Goal: Task Accomplishment & Management: Use online tool/utility

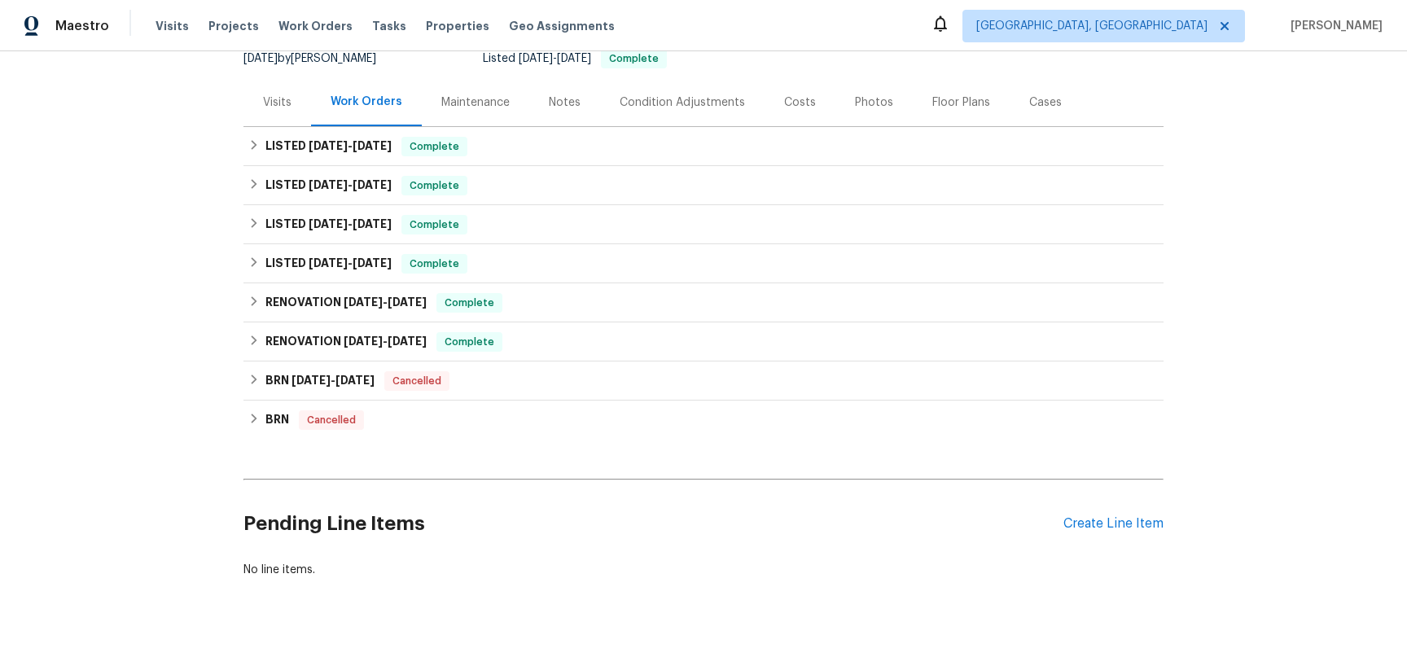
scroll to position [158, 0]
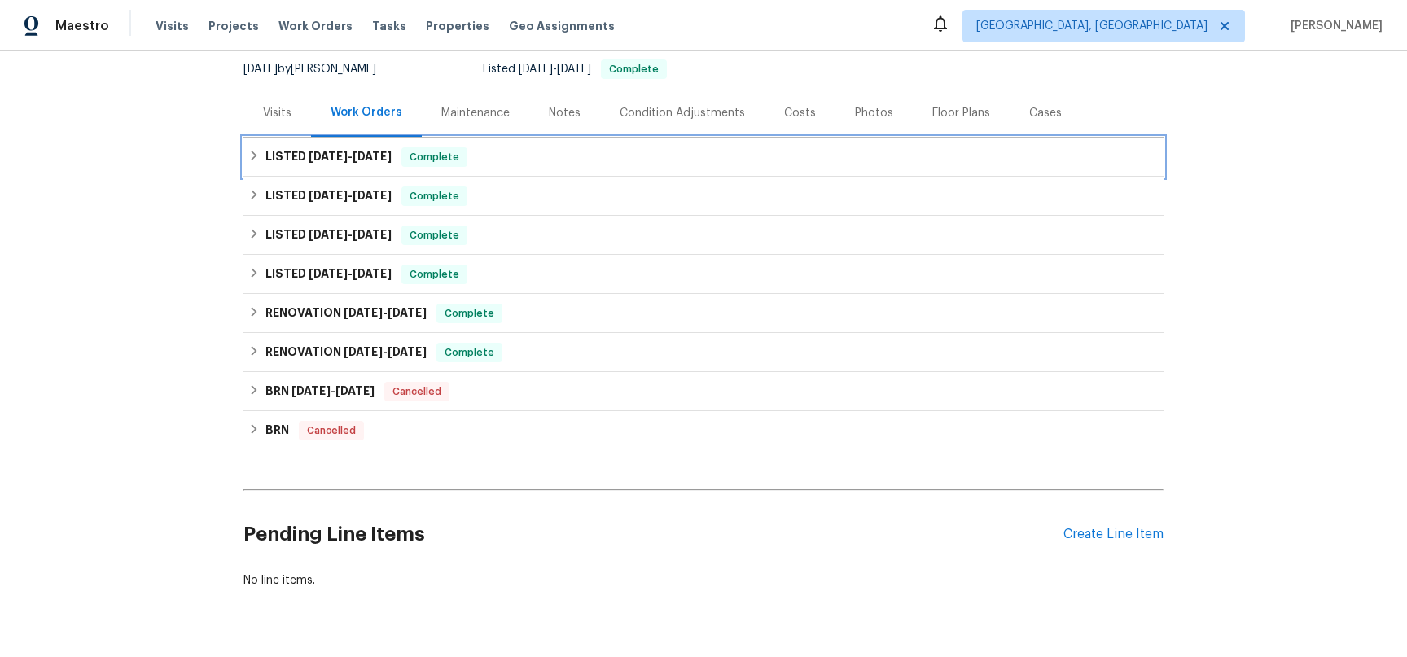
click at [248, 161] on icon at bounding box center [253, 155] width 11 height 11
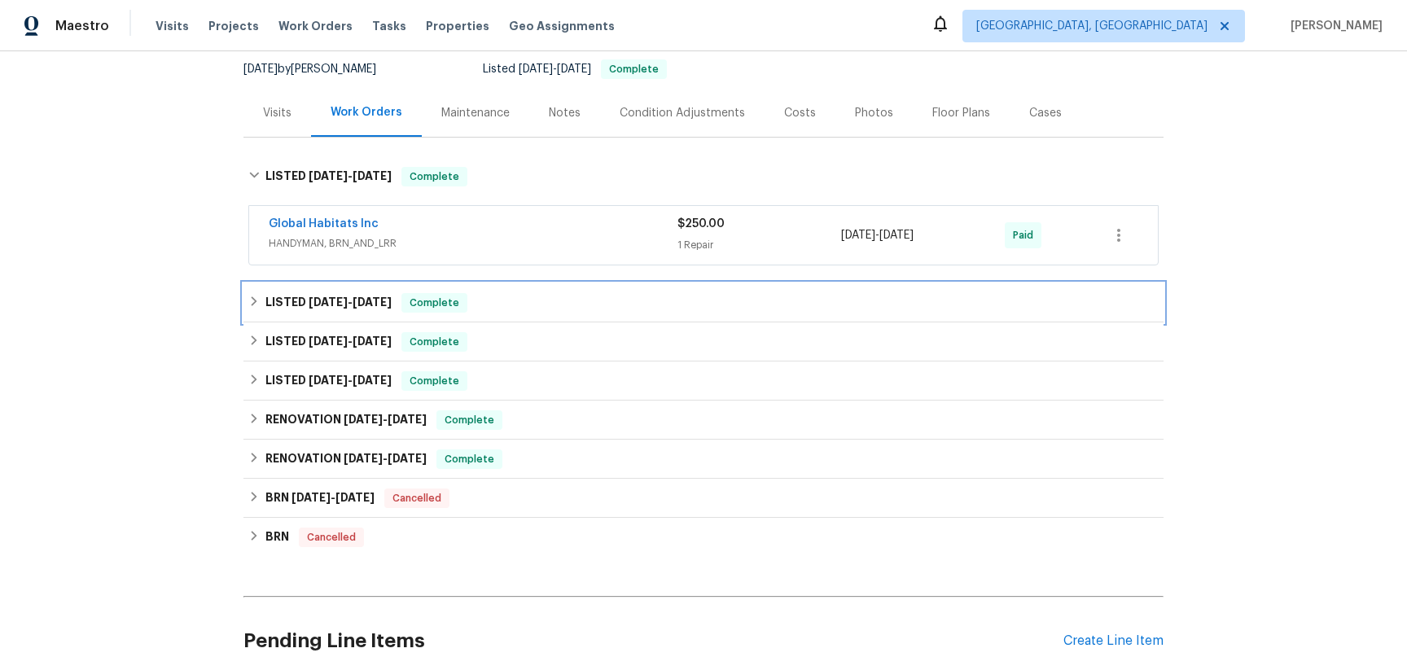
click at [248, 307] on icon at bounding box center [253, 301] width 11 height 11
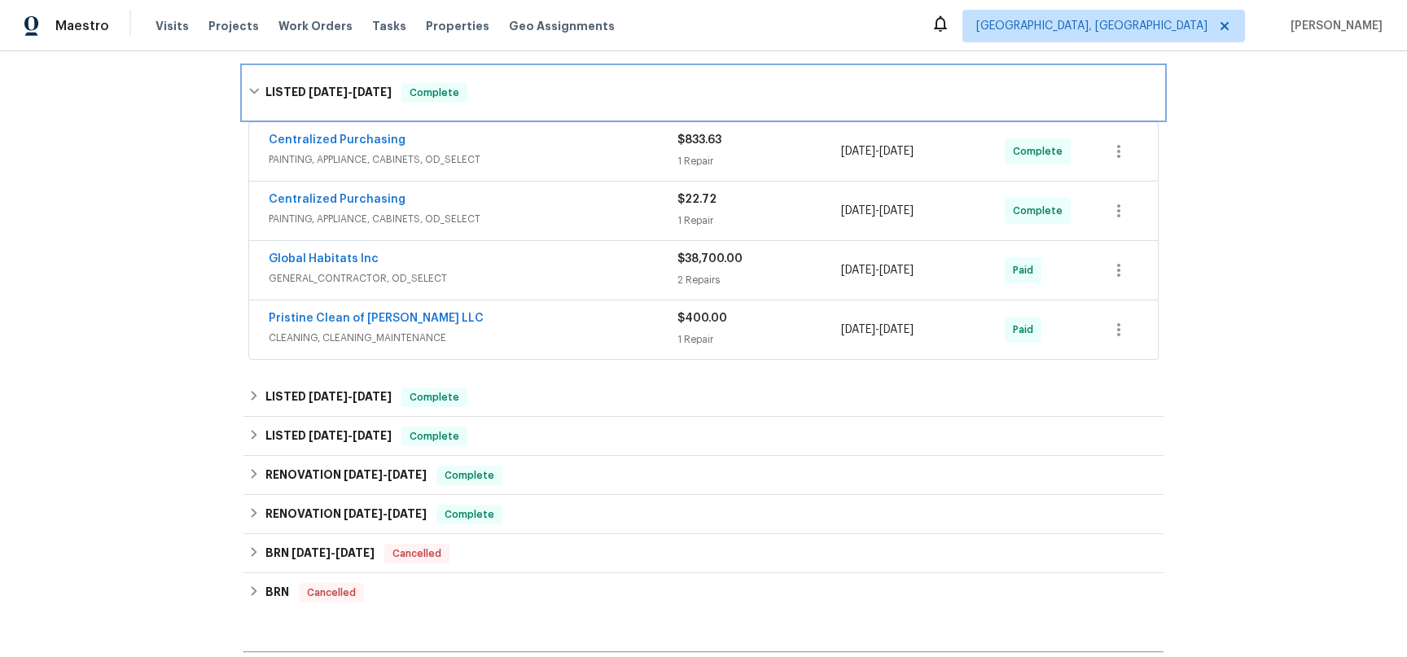
scroll to position [385, 0]
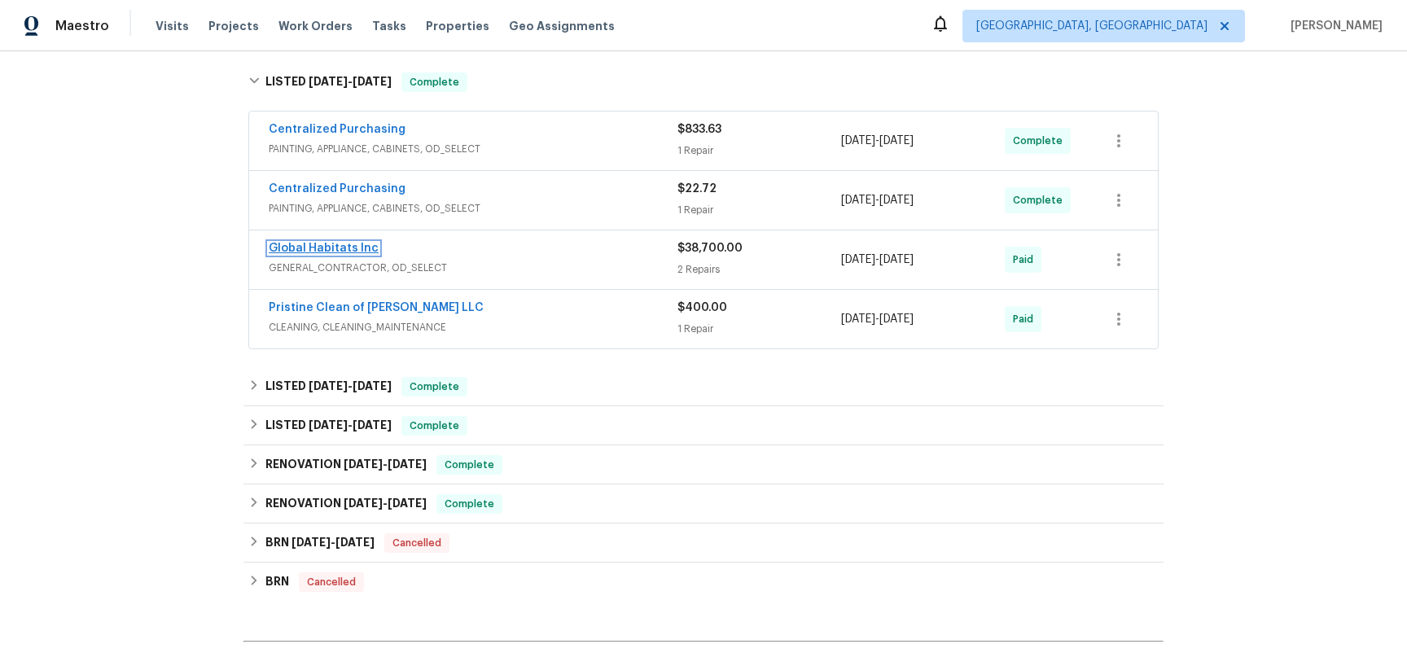
click at [328, 254] on link "Global Habitats Inc" at bounding box center [324, 248] width 110 height 11
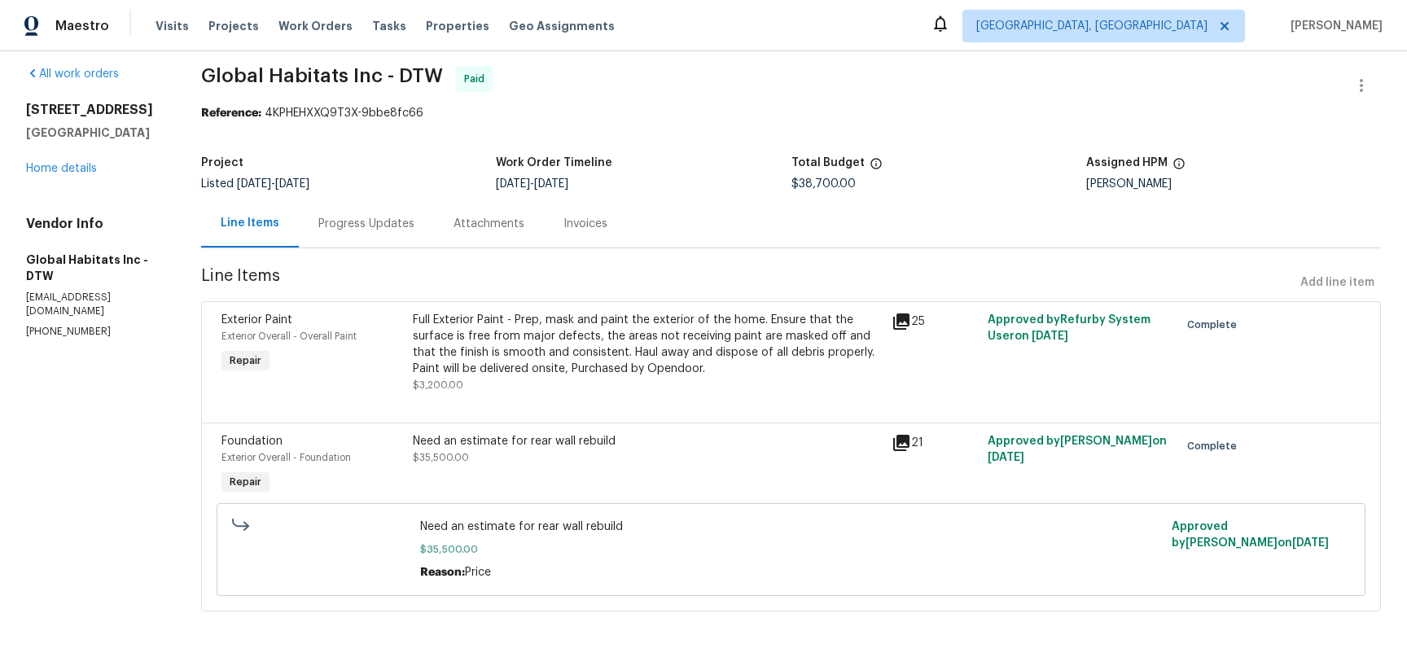
scroll to position [64, 0]
click at [608, 216] on div "Invoices" at bounding box center [586, 224] width 44 height 16
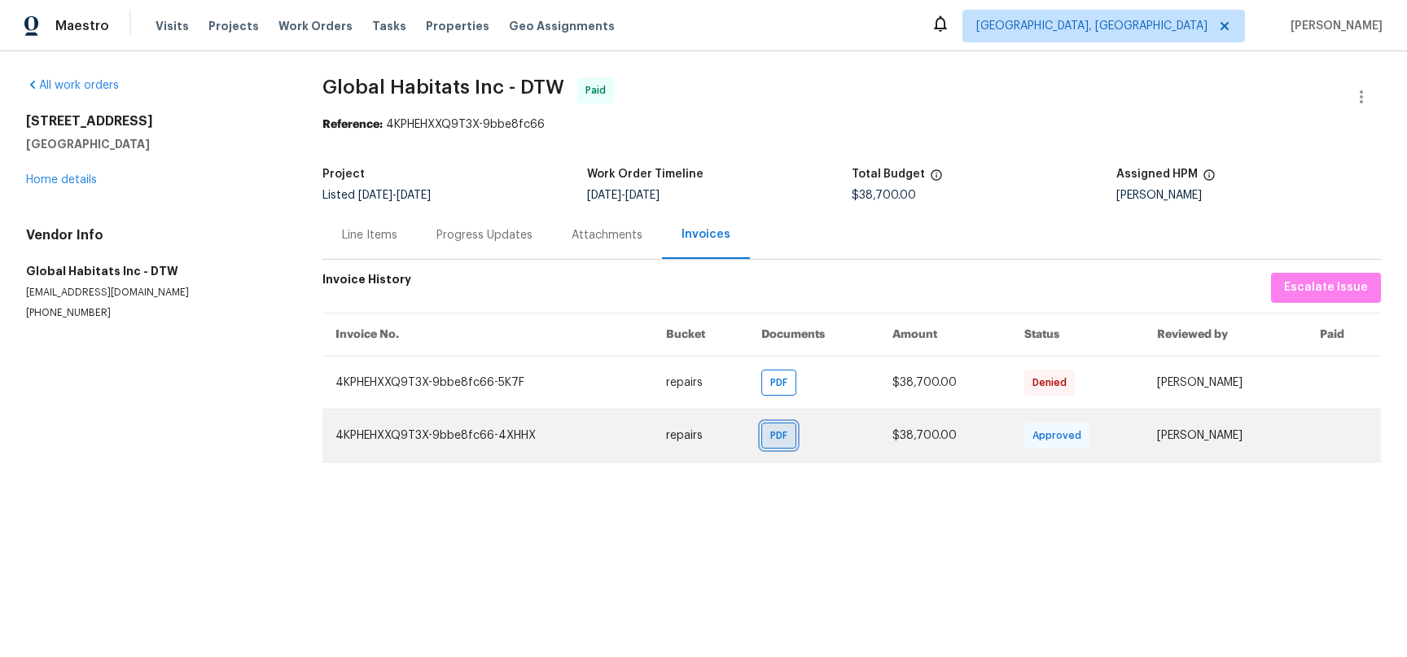
click at [771, 444] on span "PDF" at bounding box center [783, 436] width 24 height 16
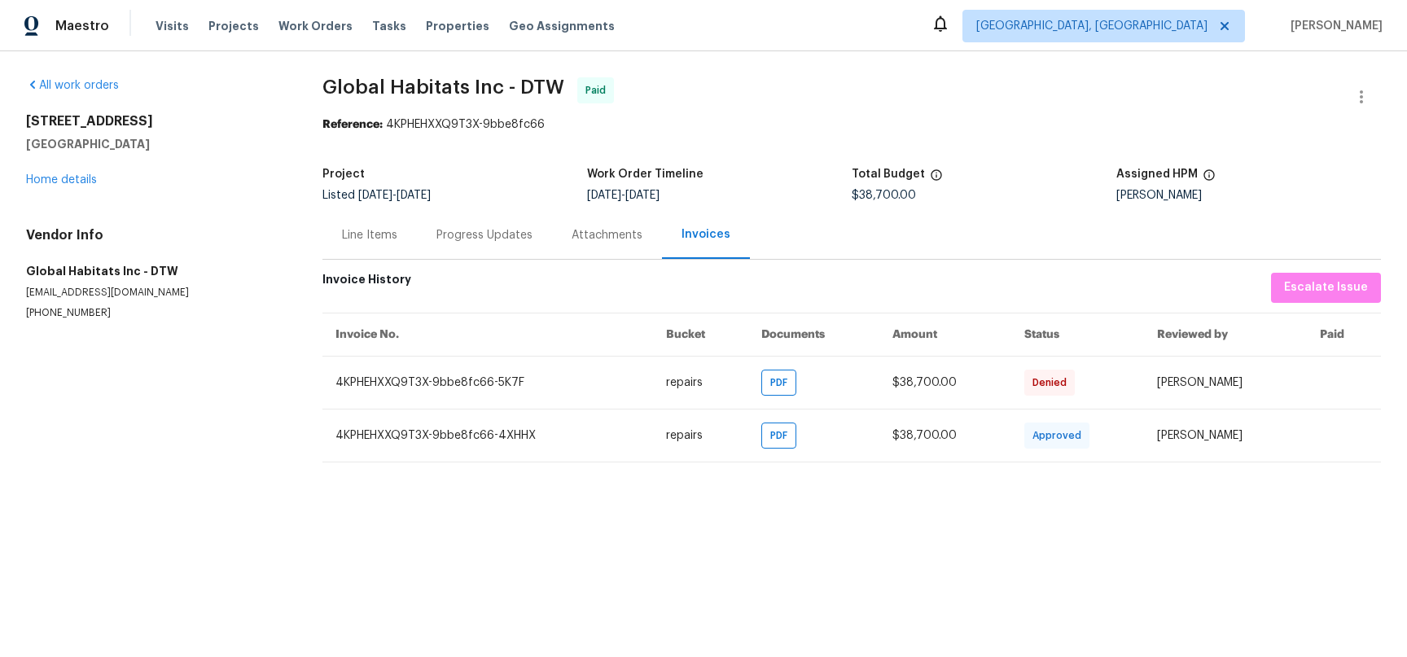
click at [490, 244] on div "Progress Updates" at bounding box center [485, 235] width 96 height 16
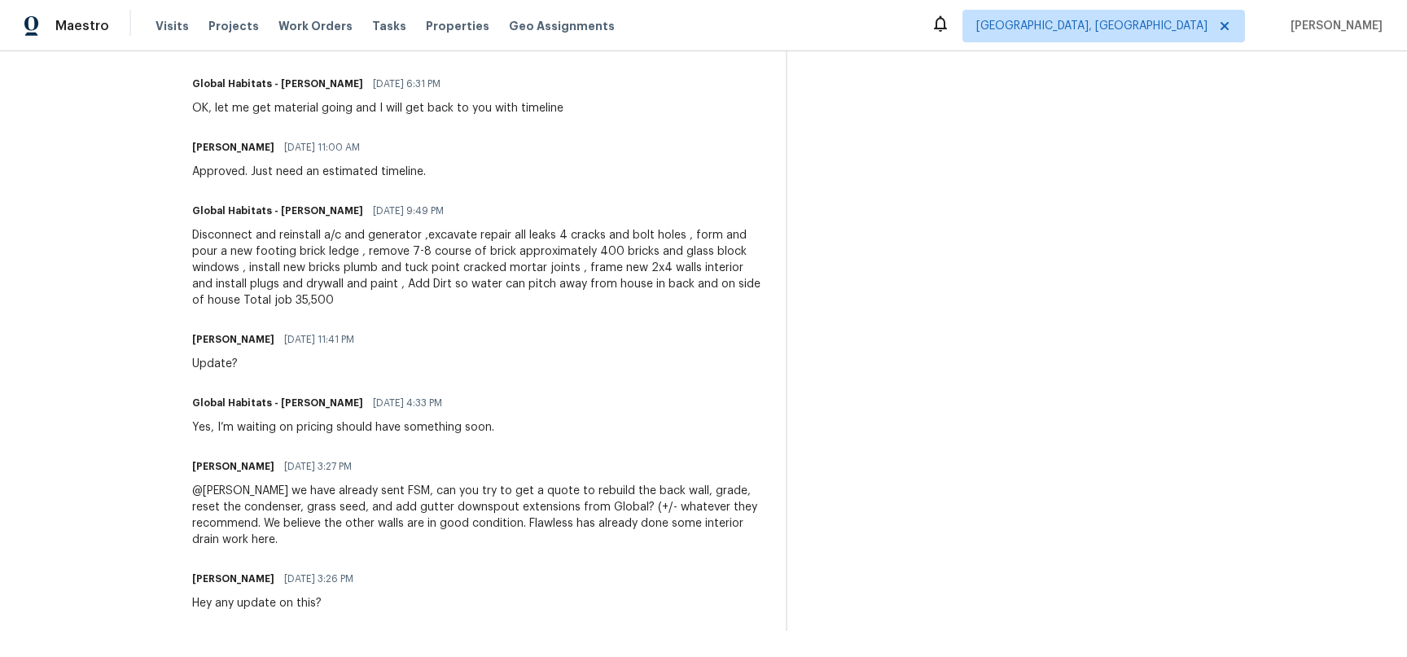
scroll to position [1286, 0]
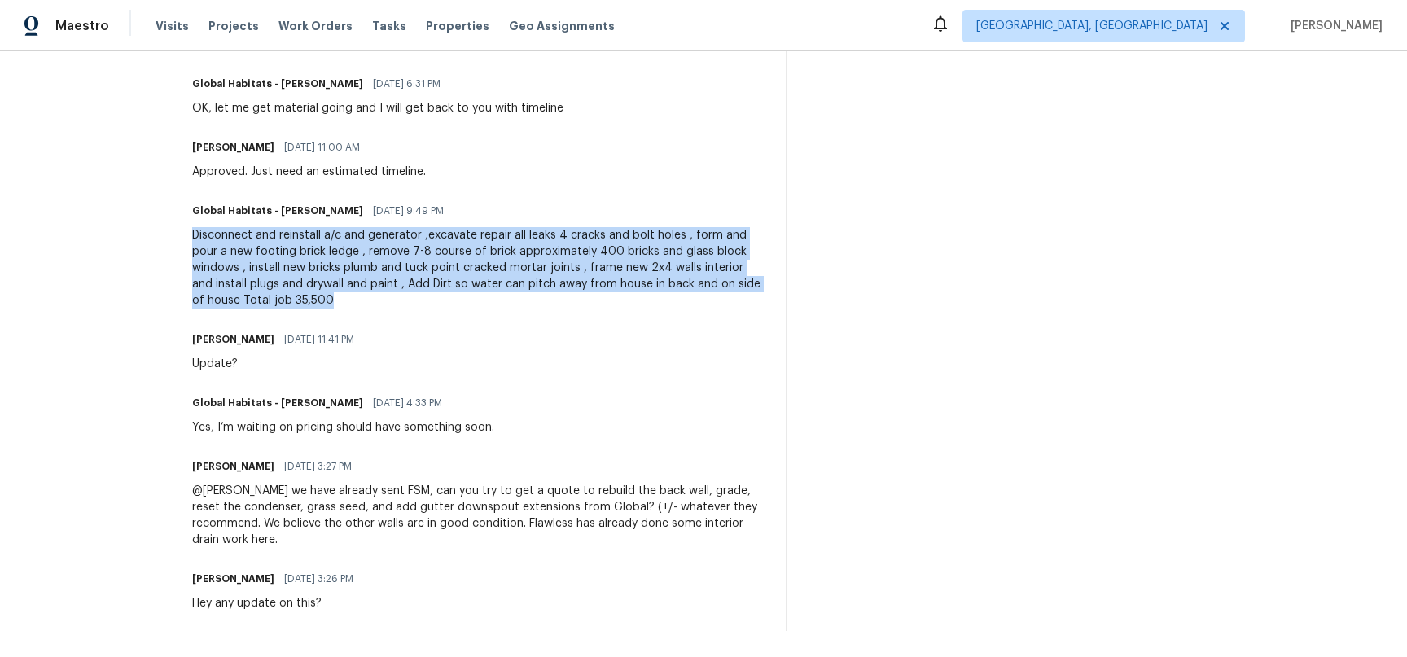
drag, startPoint x: 223, startPoint y: 259, endPoint x: 415, endPoint y: 276, distance: 192.2
click at [411, 309] on div "Disconnect and reinstall a/c and generator ,excavate repair all leaks 4 cracks …" at bounding box center [479, 267] width 574 height 81
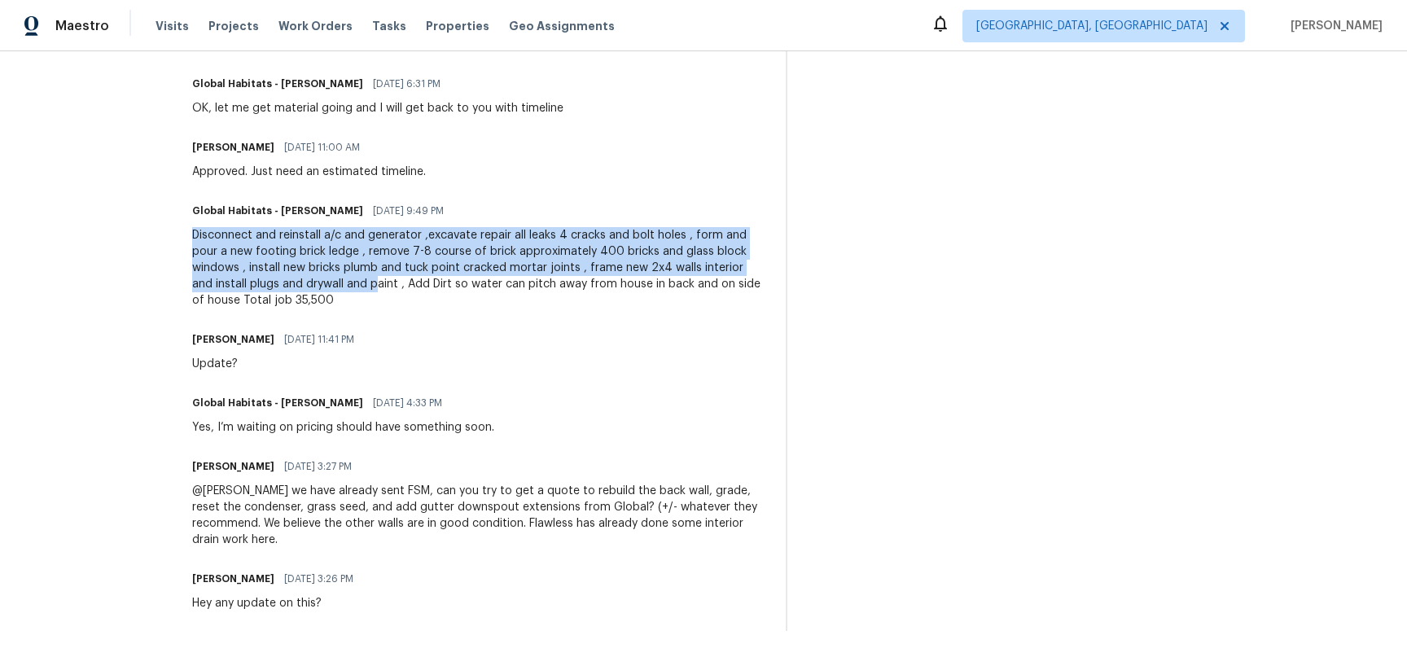
click at [231, 258] on div "Disconnect and reinstall a/c and generator ,excavate repair all leaks 4 cracks …" at bounding box center [479, 267] width 574 height 81
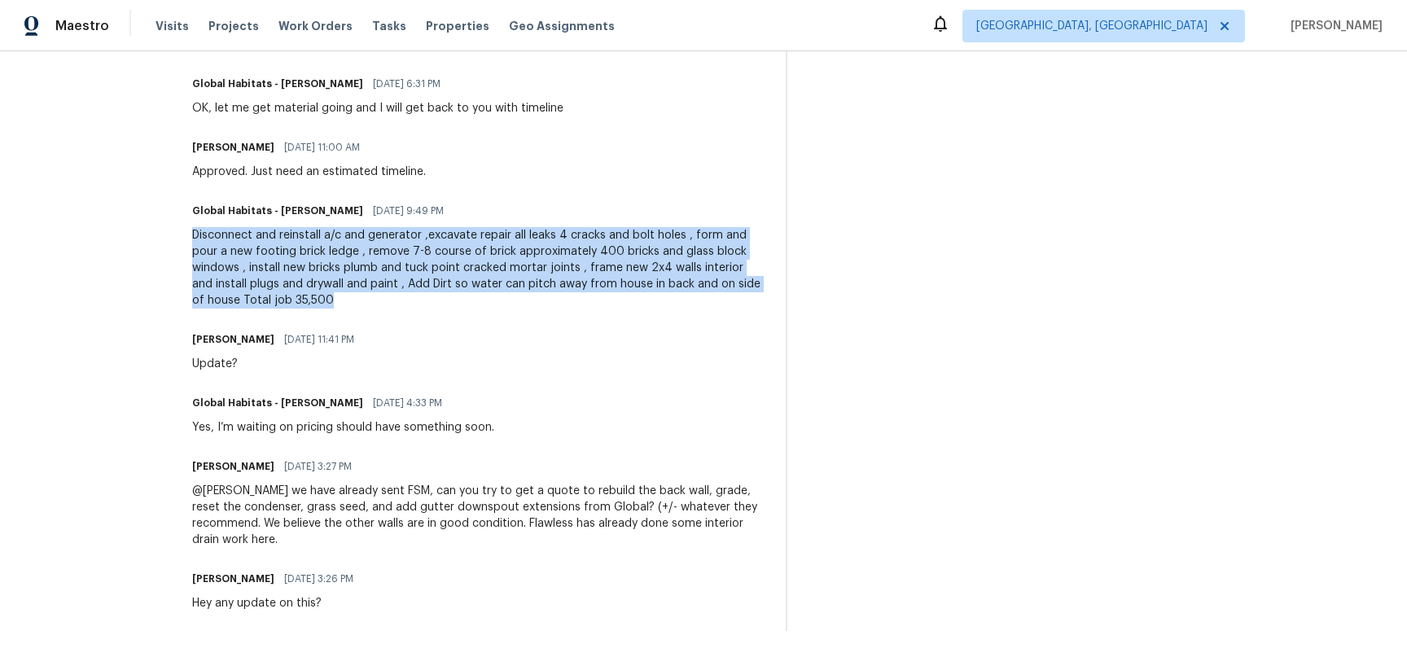
drag, startPoint x: 222, startPoint y: 258, endPoint x: 406, endPoint y: 317, distance: 192.4
click at [406, 309] on div "Disconnect and reinstall a/c and generator ,excavate repair all leaks 4 cracks …" at bounding box center [479, 267] width 574 height 81
copy div "Disconnect and reinstall a/c and generator ,excavate repair all leaks 4 cracks …"
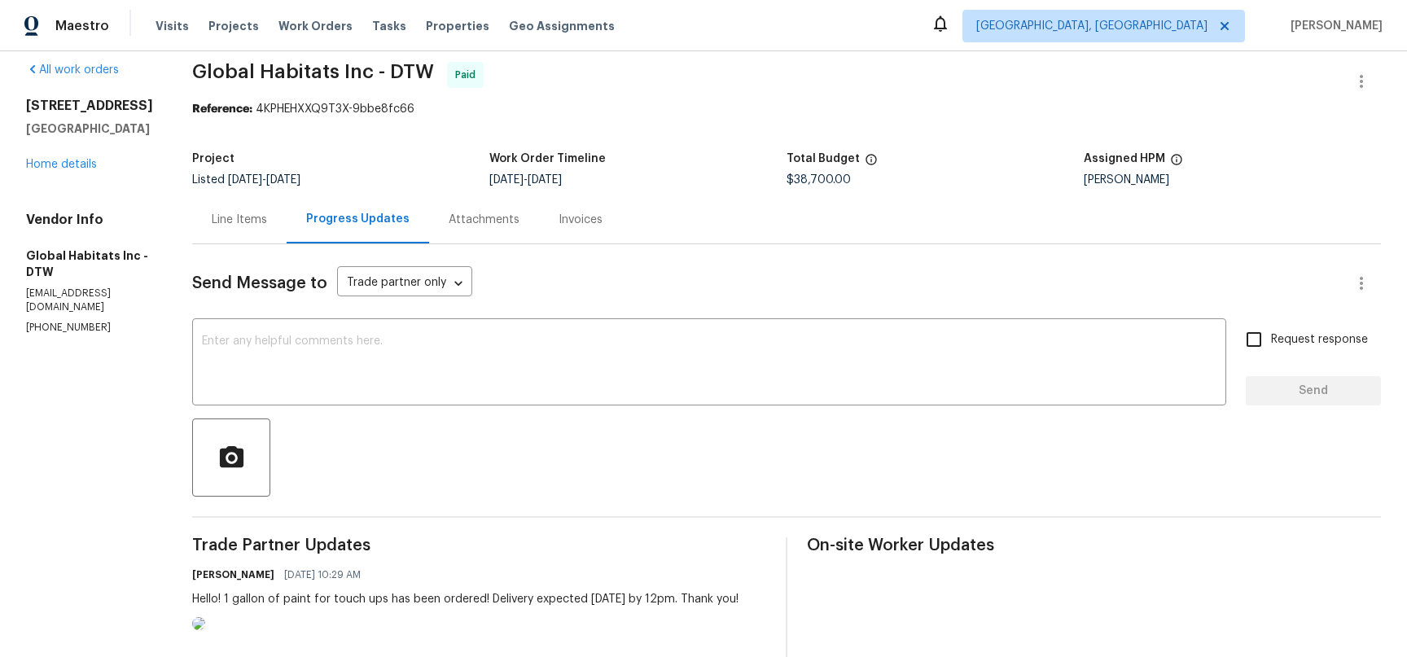
scroll to position [0, 0]
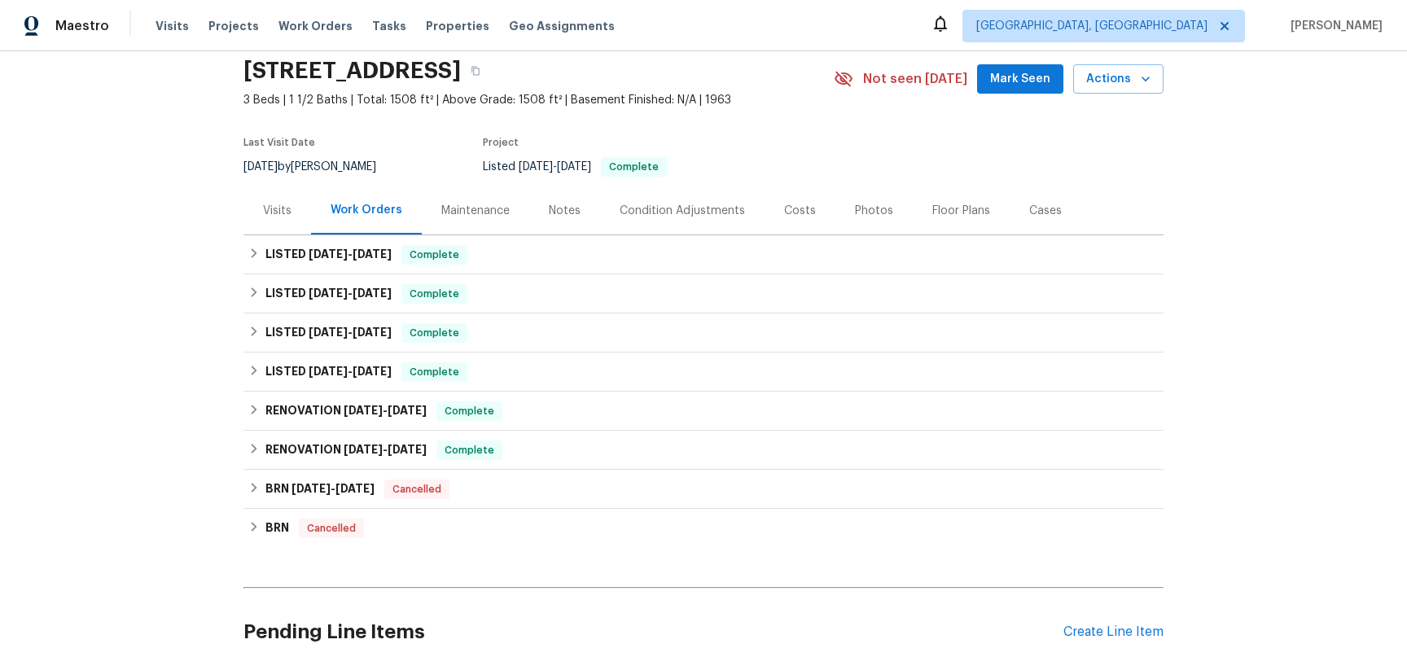
scroll to position [81, 0]
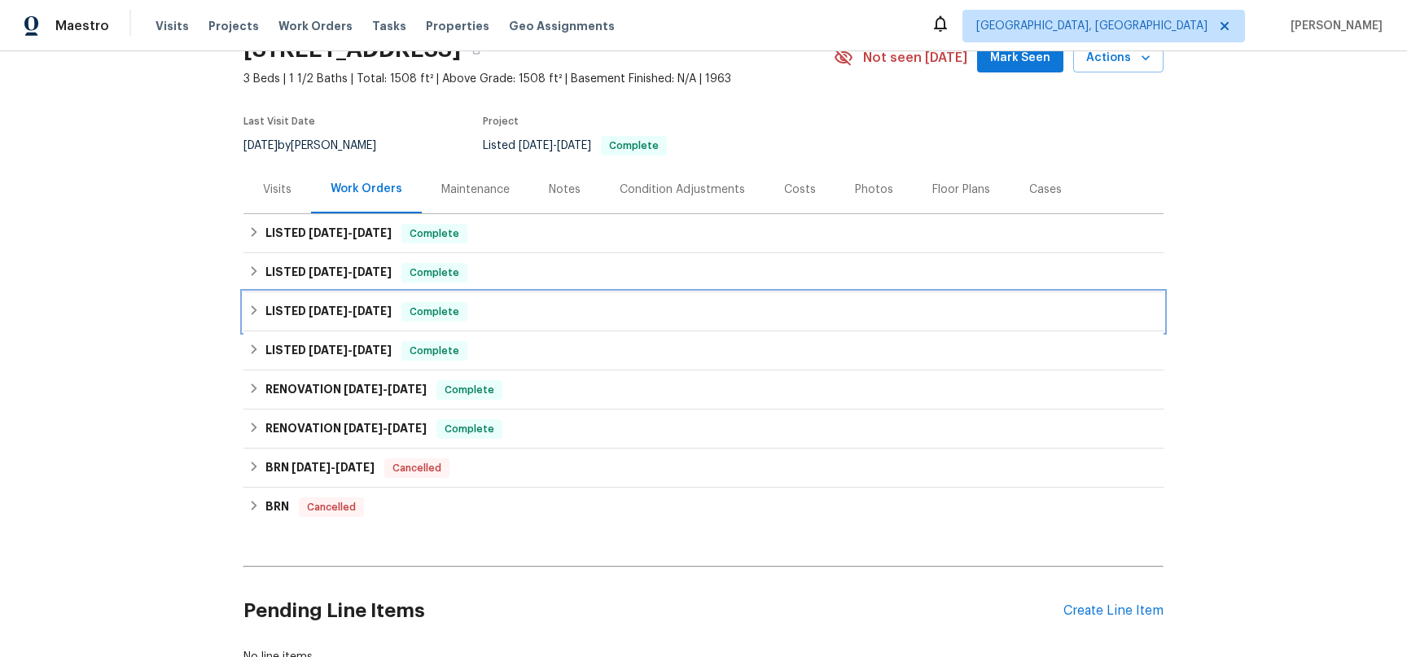
click at [250, 316] on icon at bounding box center [253, 310] width 11 height 11
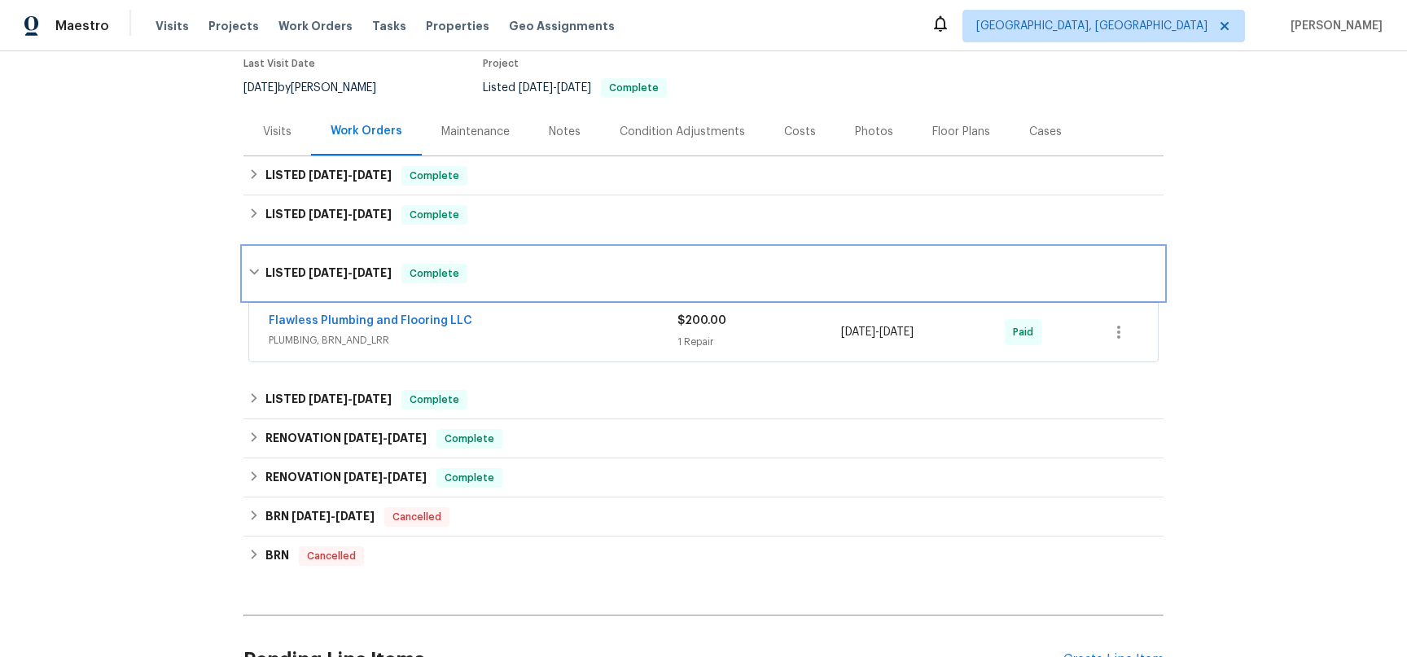
scroll to position [150, 0]
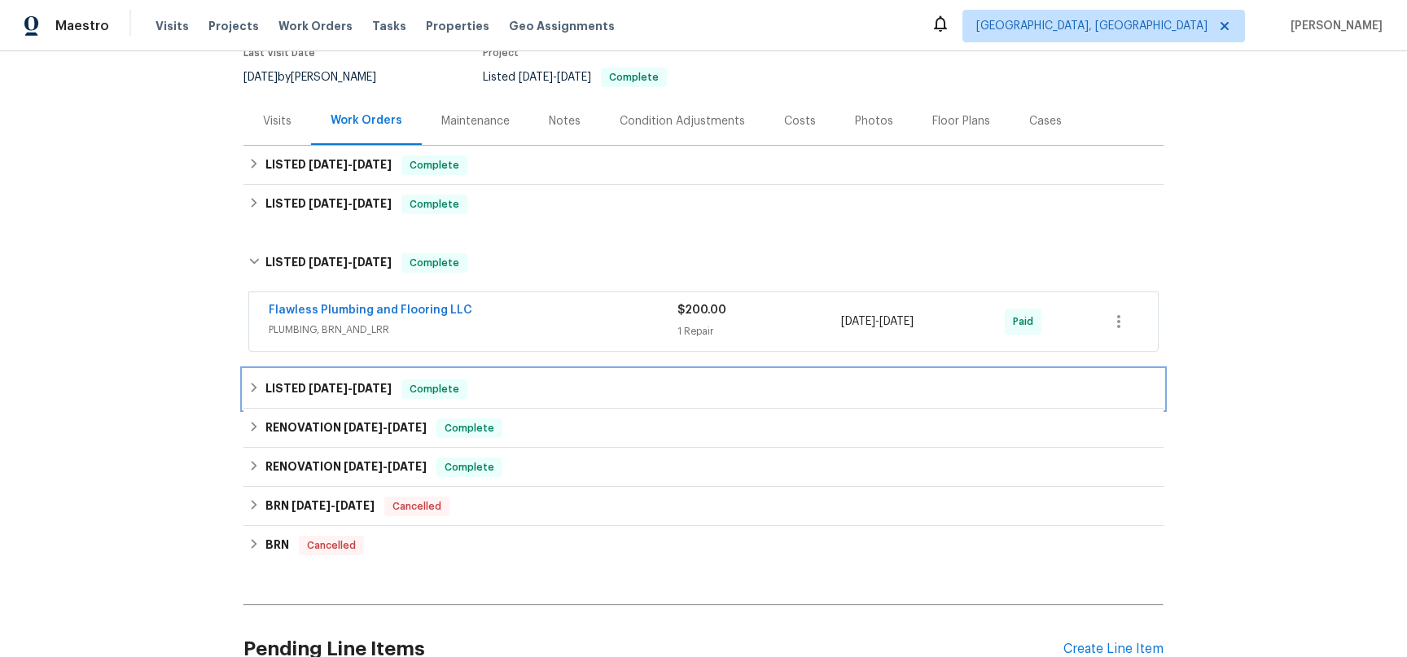
click at [252, 393] on icon at bounding box center [253, 387] width 11 height 11
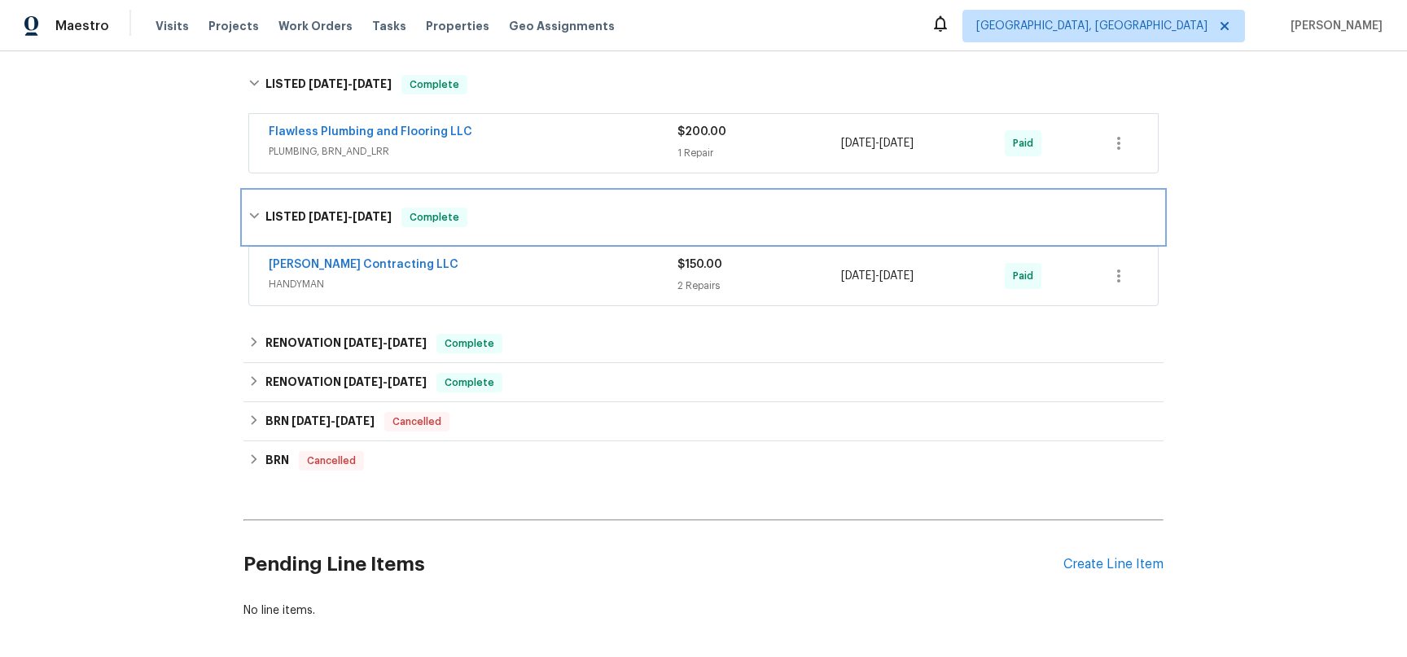
scroll to position [349, 0]
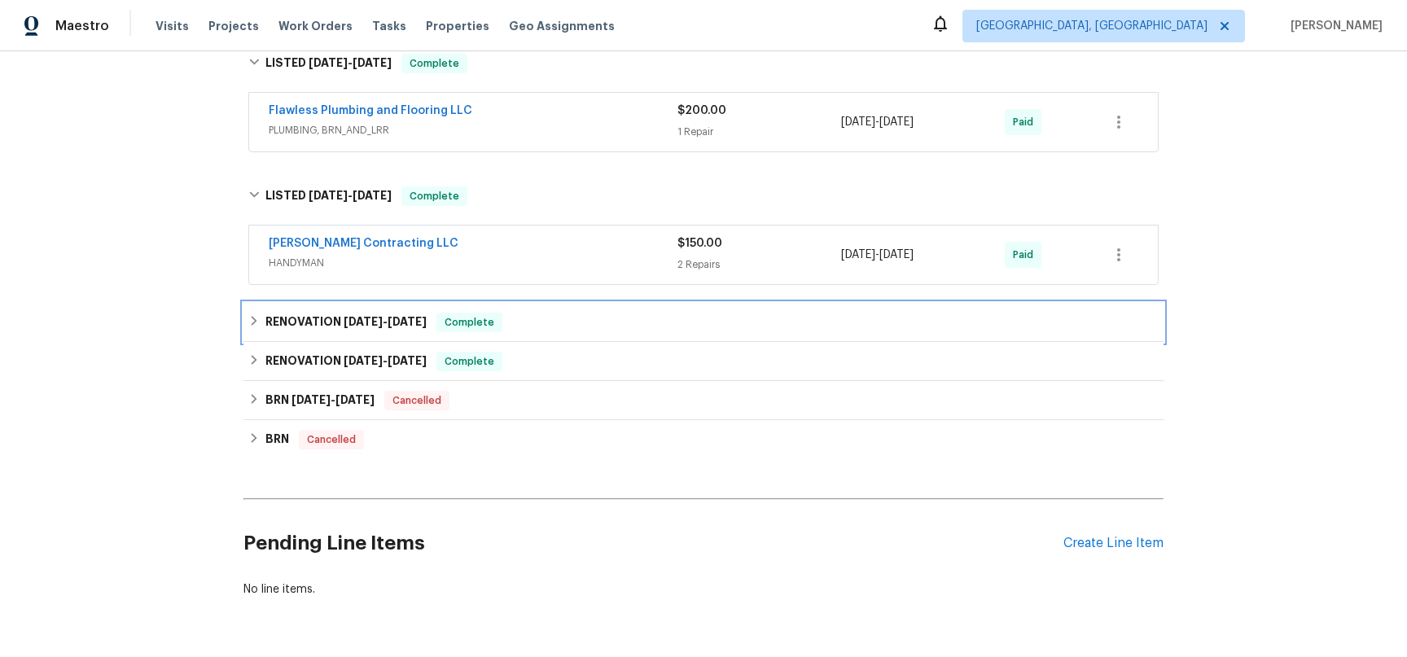
click at [249, 327] on icon at bounding box center [253, 320] width 11 height 11
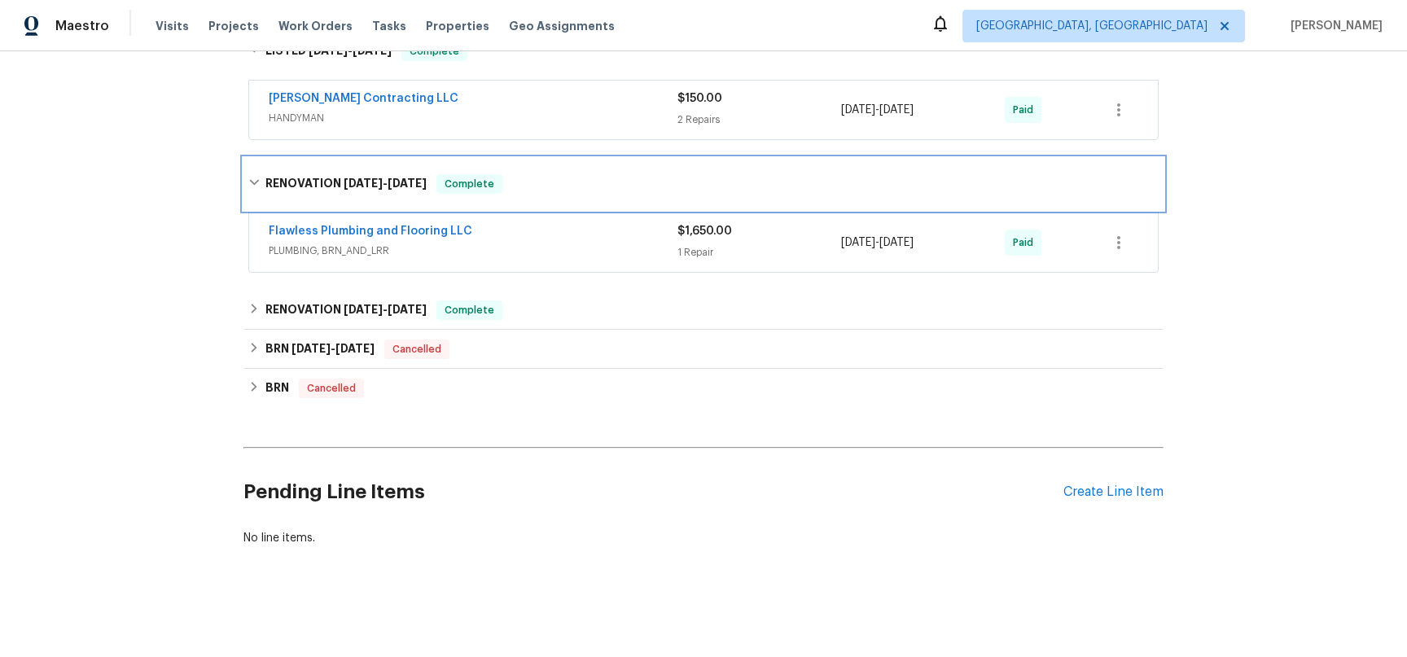
scroll to position [569, 0]
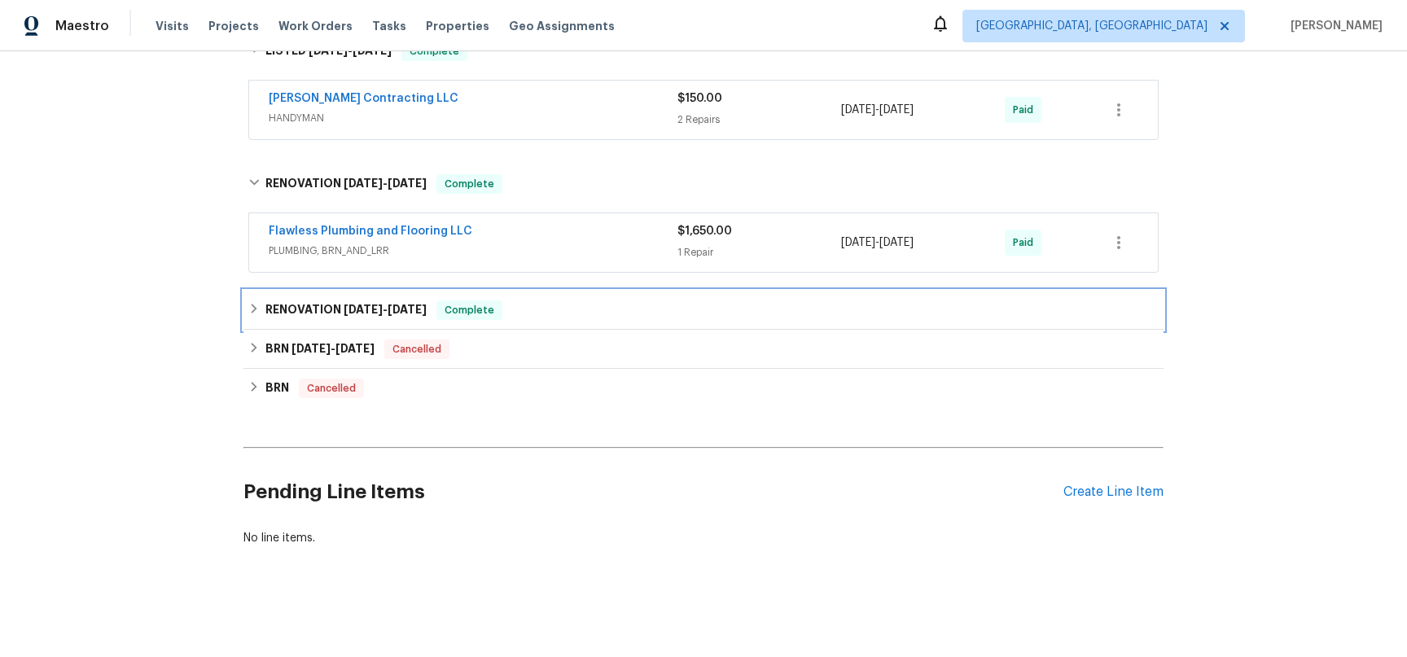
click at [248, 314] on icon at bounding box center [253, 308] width 11 height 11
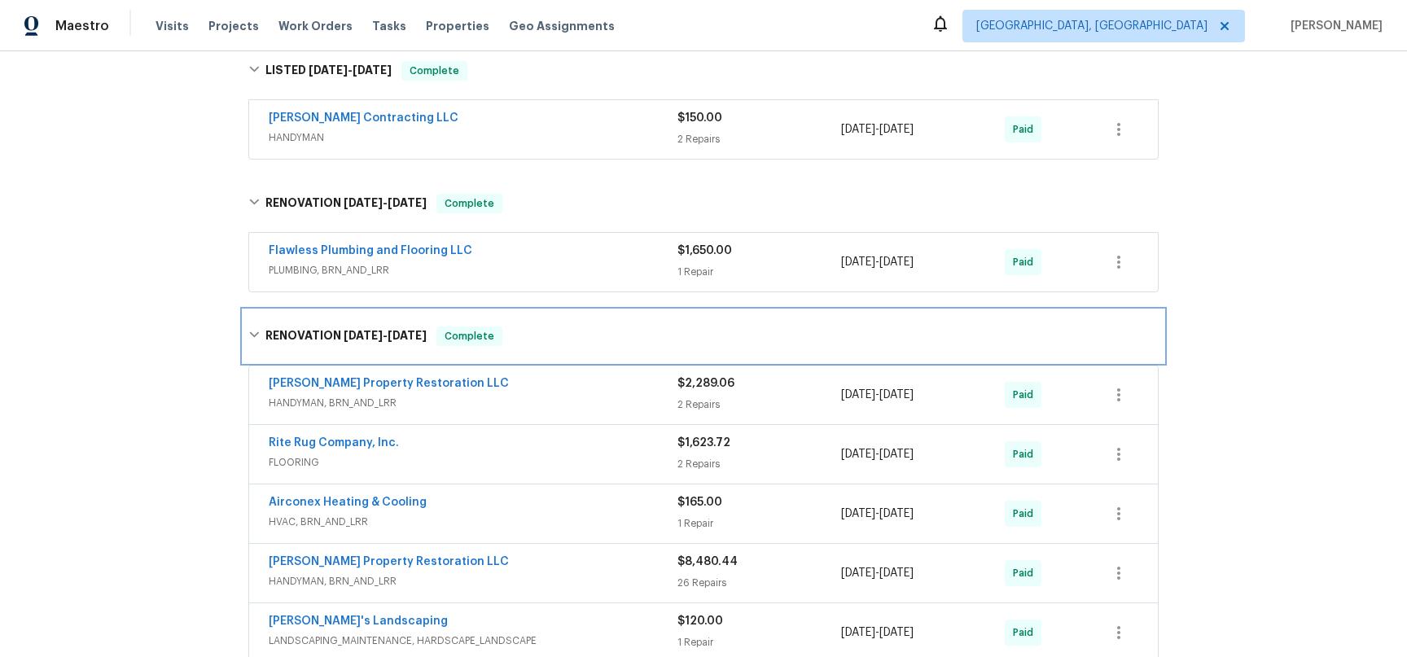
scroll to position [0, 0]
